Goal: Find specific page/section: Find specific page/section

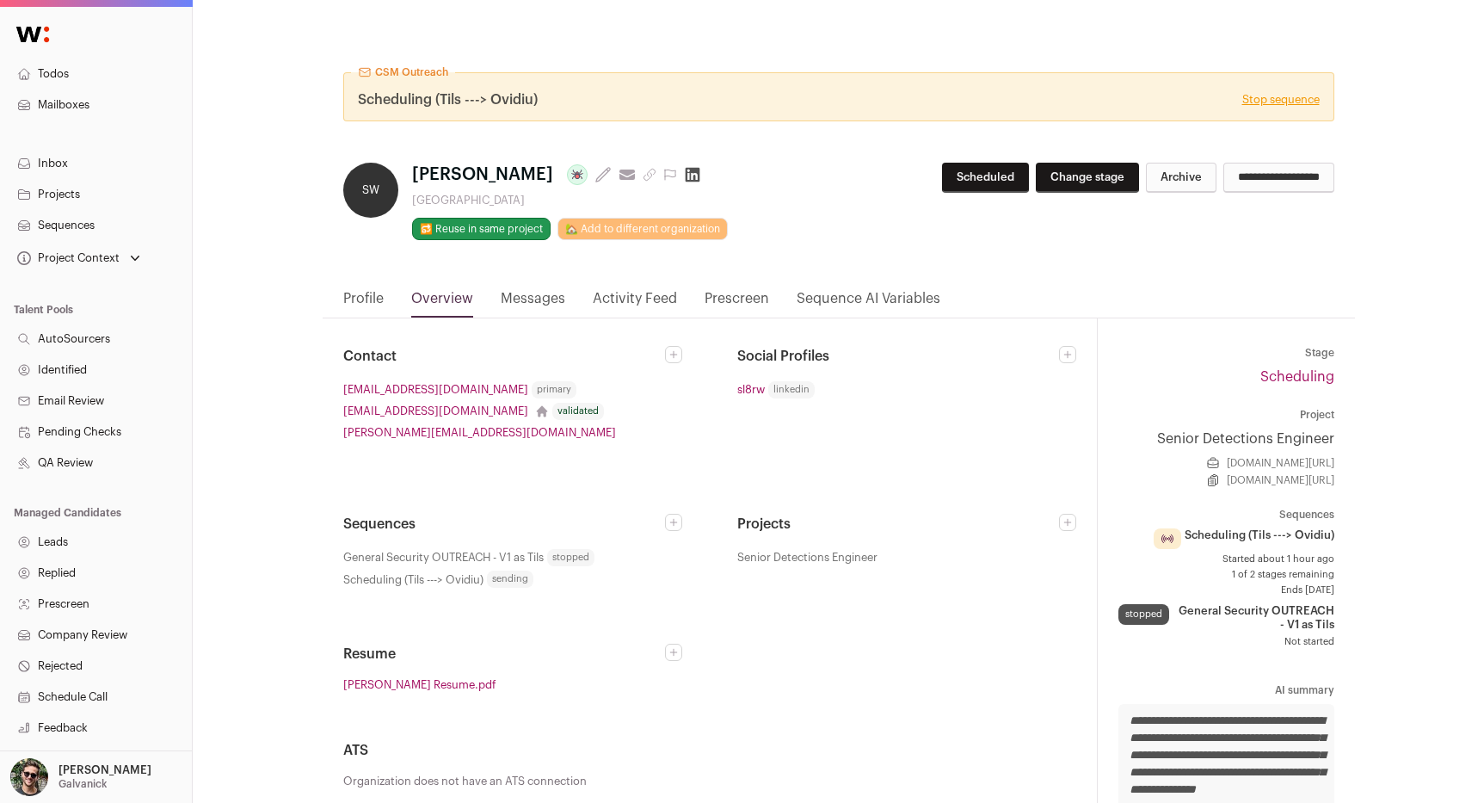
click at [95, 203] on link "Projects" at bounding box center [96, 194] width 192 height 31
click at [532, 305] on link "Messages" at bounding box center [533, 302] width 65 height 29
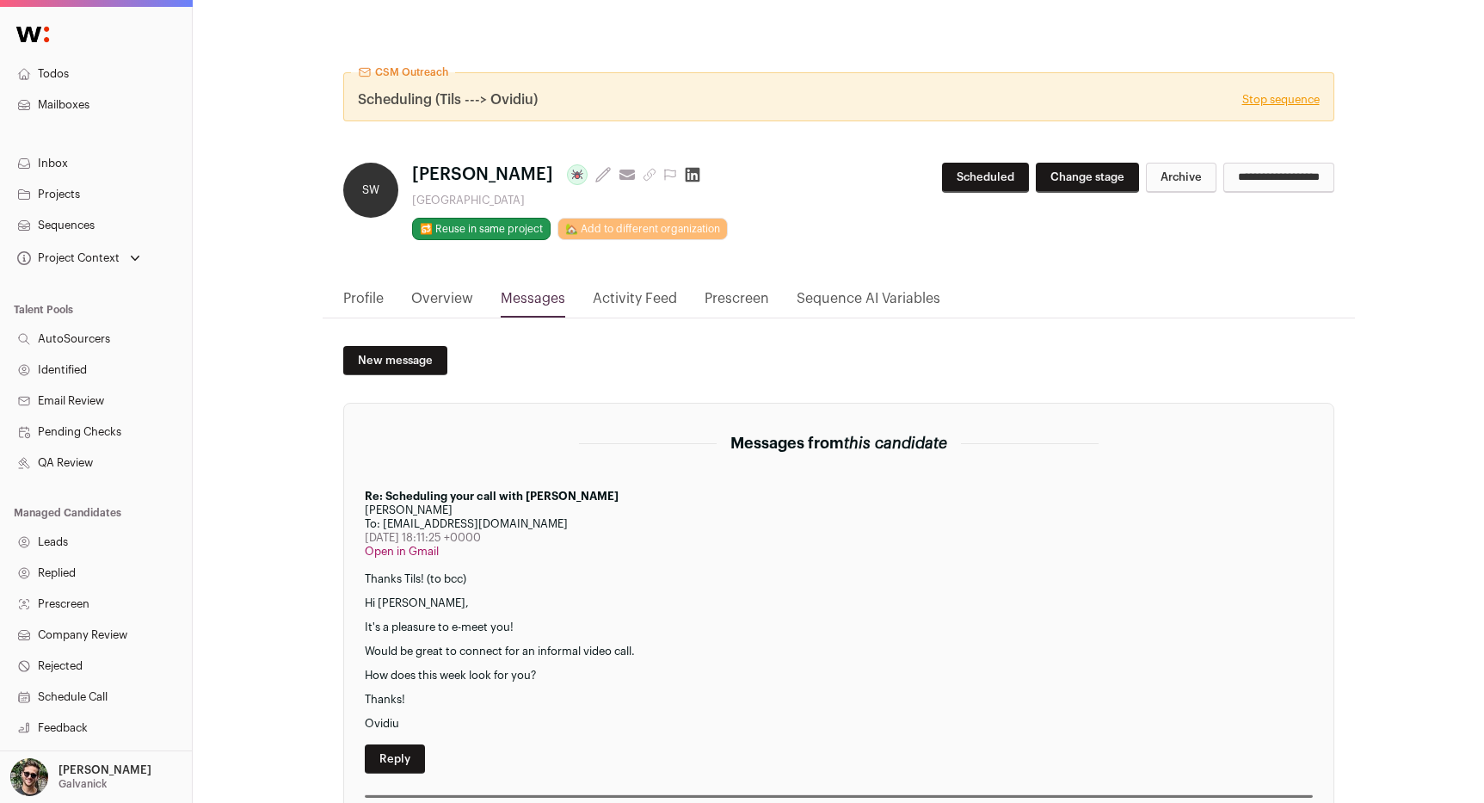
click at [625, 305] on link "Activity Feed" at bounding box center [635, 302] width 84 height 29
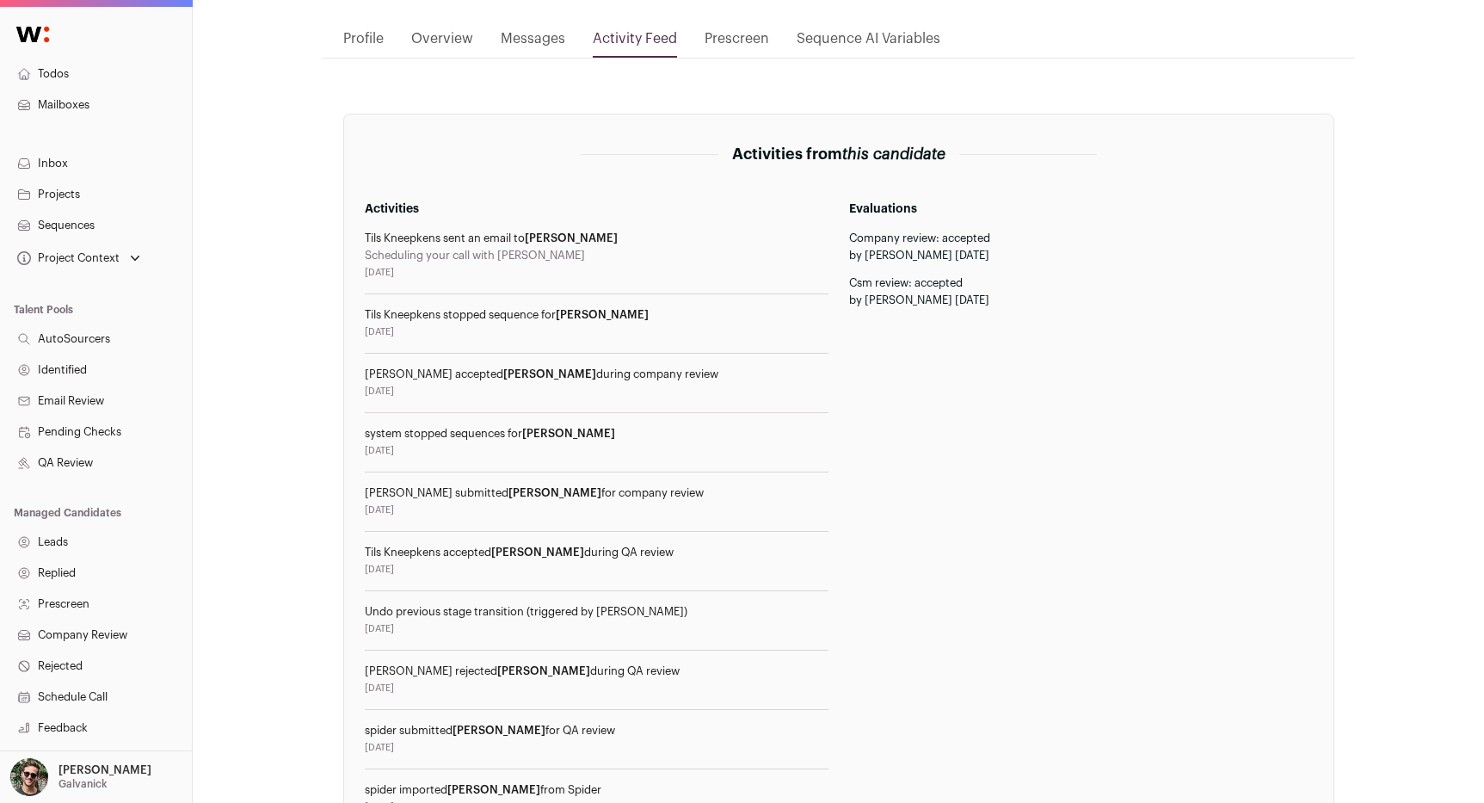
scroll to position [262, 0]
click at [563, 373] on div "Ovidiu Mihailov accepted Slater during company review" at bounding box center [597, 373] width 464 height 14
drag, startPoint x: 563, startPoint y: 373, endPoint x: 633, endPoint y: 376, distance: 69.7
click at [634, 374] on div "Ovidiu Mihailov accepted Slater during company review" at bounding box center [597, 373] width 464 height 14
copy div "during company review"
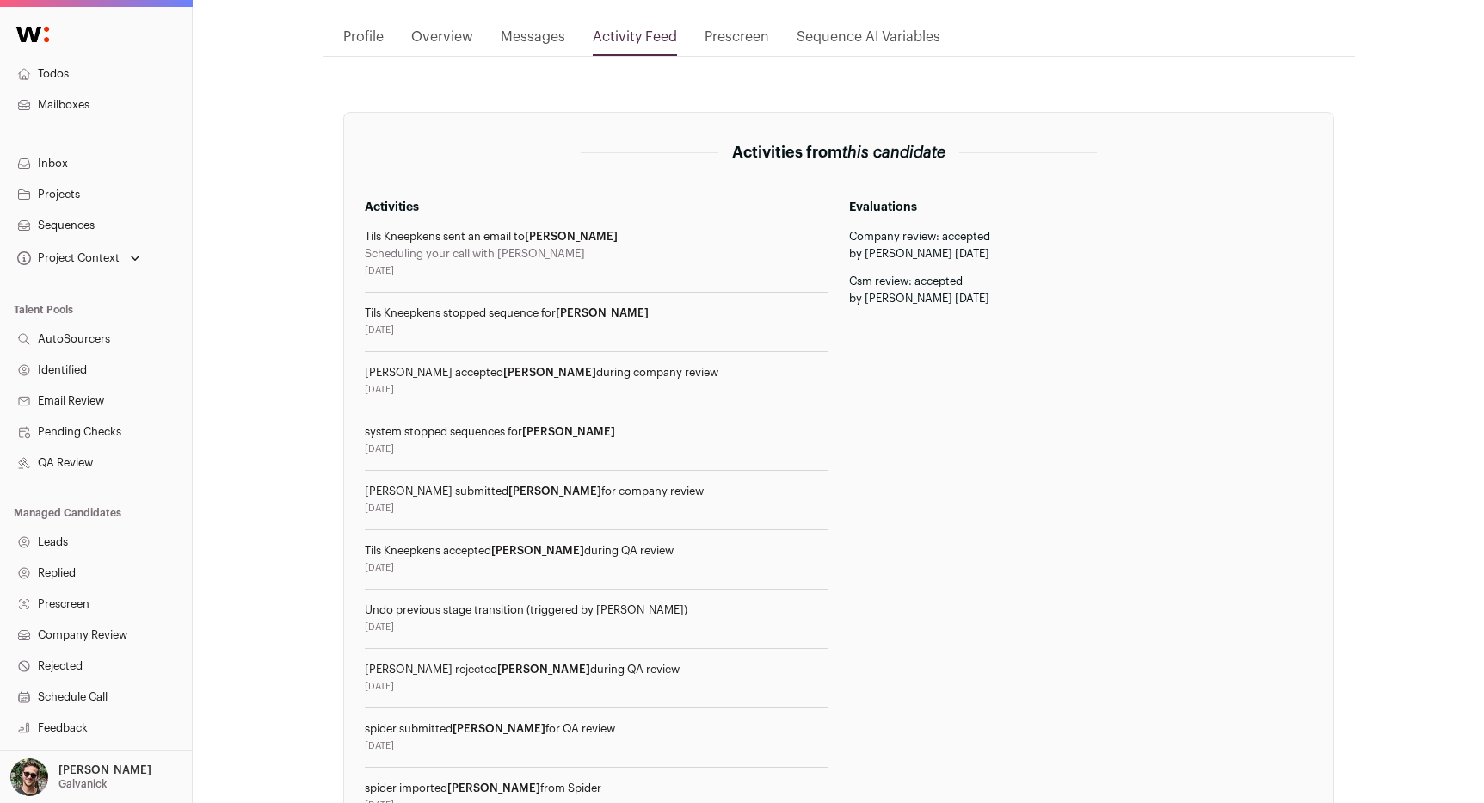
click at [633, 376] on div "Ovidiu Mihailov accepted Slater during company review" at bounding box center [597, 373] width 464 height 14
click at [438, 27] on link "Overview" at bounding box center [442, 41] width 62 height 29
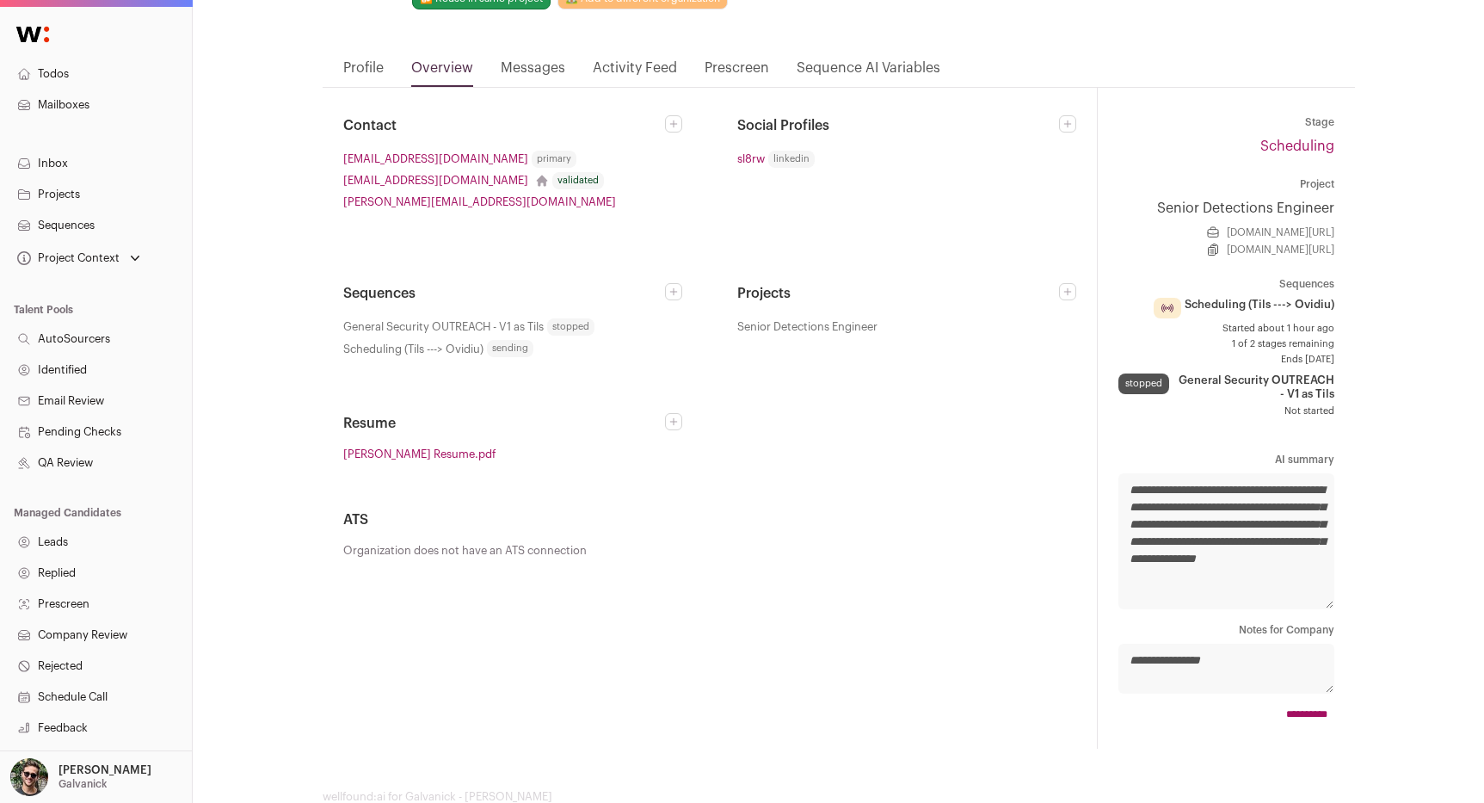
scroll to position [180, 0]
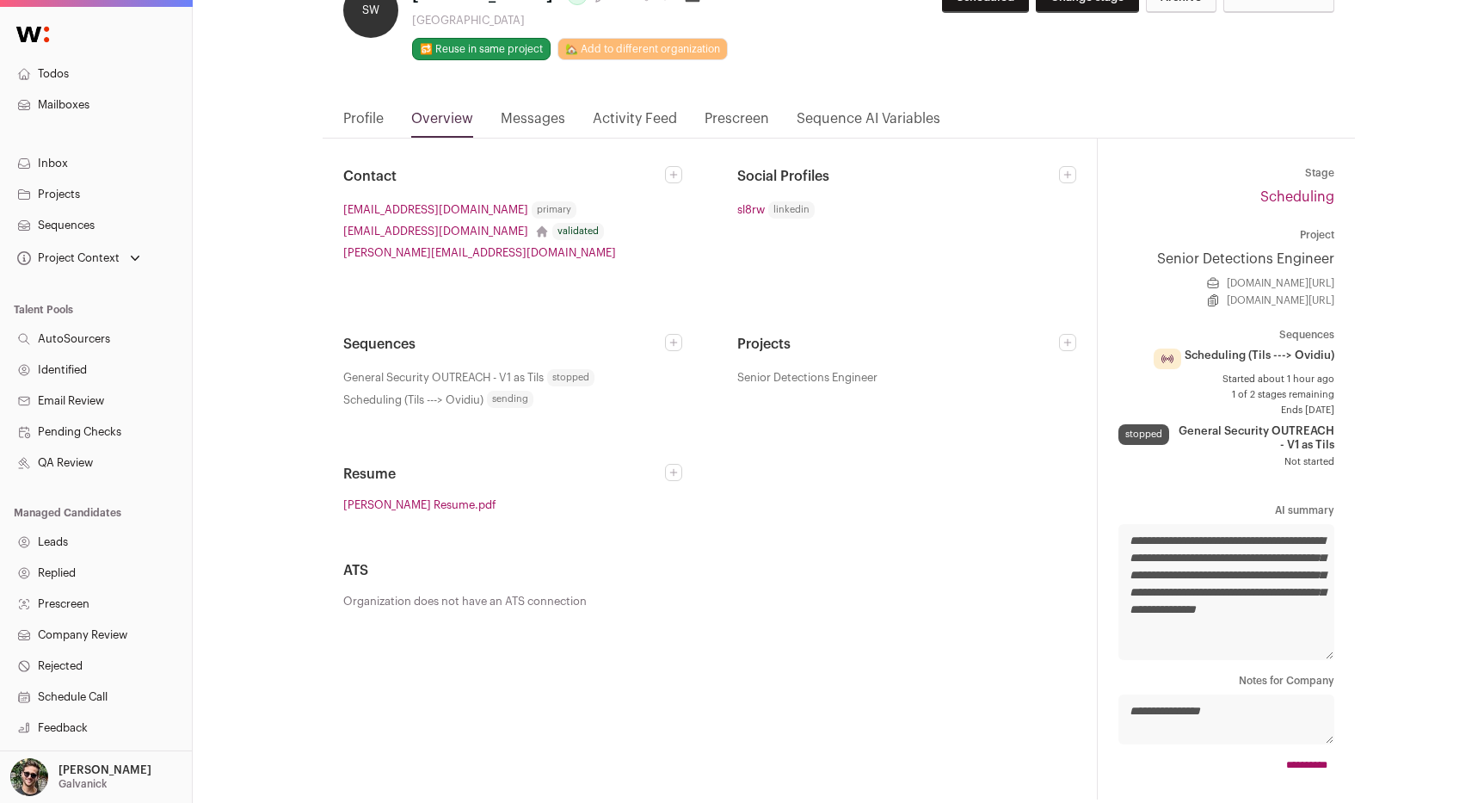
click at [552, 119] on link "Messages" at bounding box center [533, 122] width 65 height 29
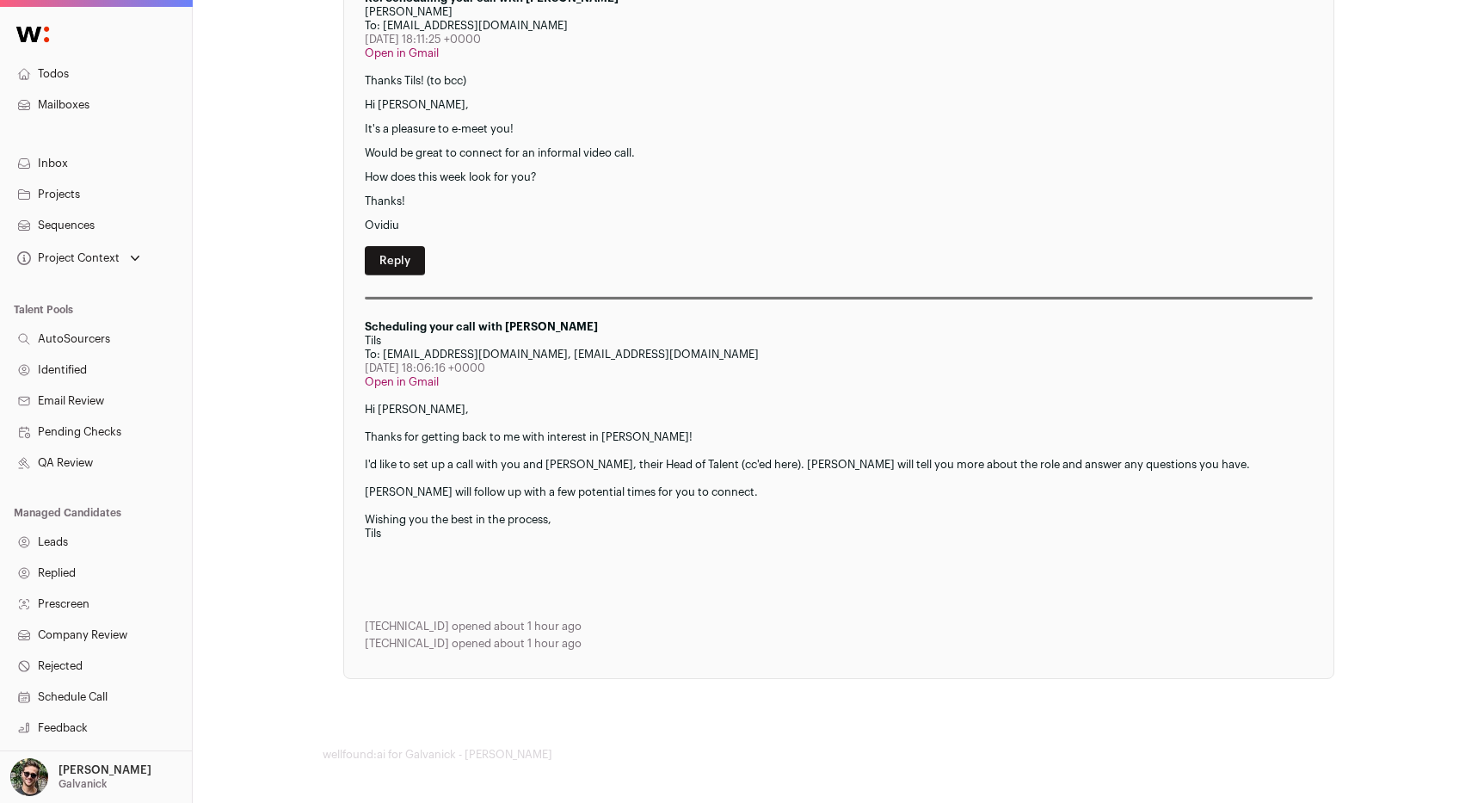
scroll to position [0, 0]
